Goal: Ask a question: Seek information or help from site administrators or community

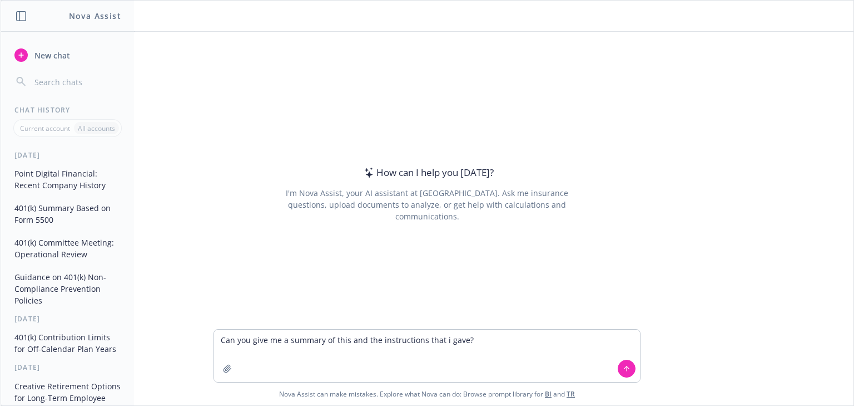
type textarea "Can you give me a summary of this and the instructions that i gave?"
click at [229, 369] on button "button" at bounding box center [228, 368] width 18 height 18
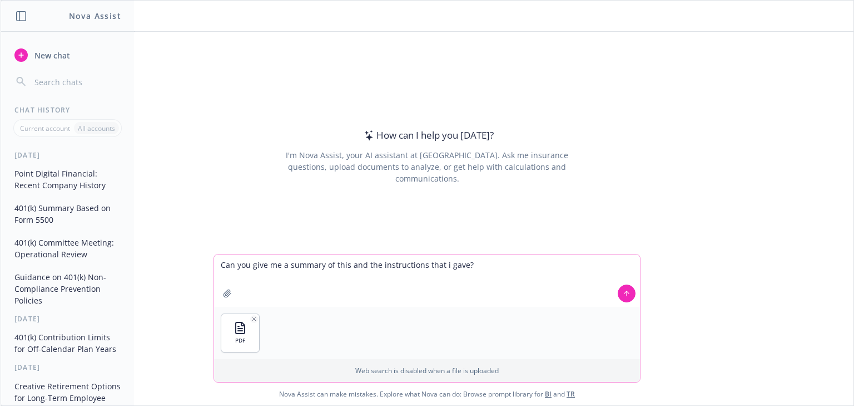
click at [623, 295] on icon at bounding box center [627, 293] width 8 height 8
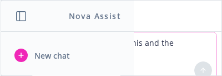
scroll to position [946, 0]
